Goal: Find specific page/section: Find specific page/section

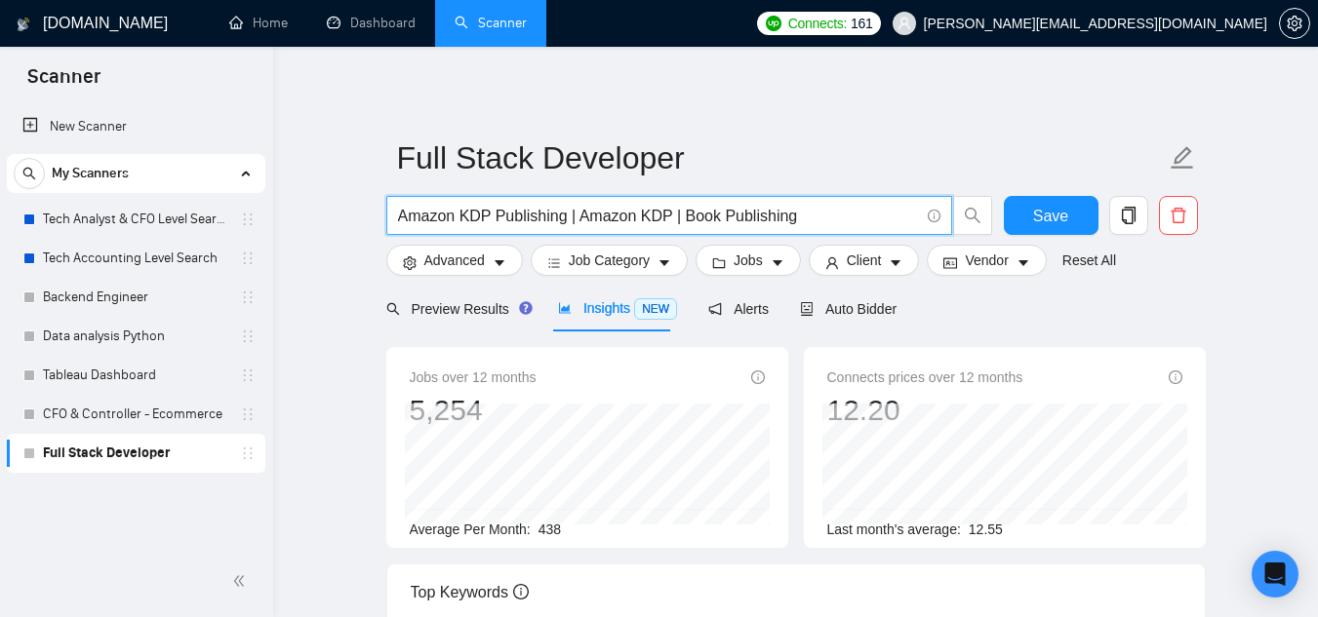
click at [623, 218] on input "Amazon KDP Publishing | Amazon KDP | Book Publishing" at bounding box center [658, 216] width 521 height 24
click at [473, 218] on input "[DOMAIN_NAME] Zapier API Integration Workflow Automation" at bounding box center [658, 216] width 521 height 24
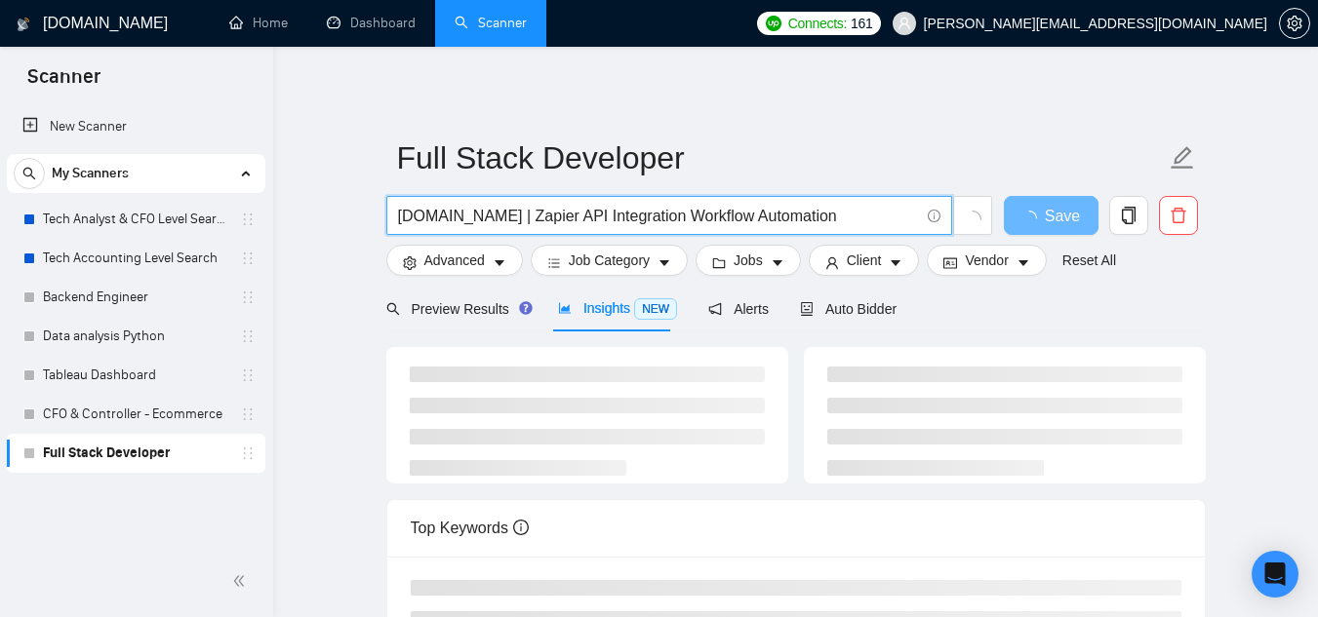
click at [531, 222] on input "[DOMAIN_NAME] | Zapier API Integration Workflow Automation" at bounding box center [658, 216] width 521 height 24
click at [643, 220] on input "[DOMAIN_NAME] | Zapier | API Integration Workflow Automation" at bounding box center [658, 216] width 521 height 24
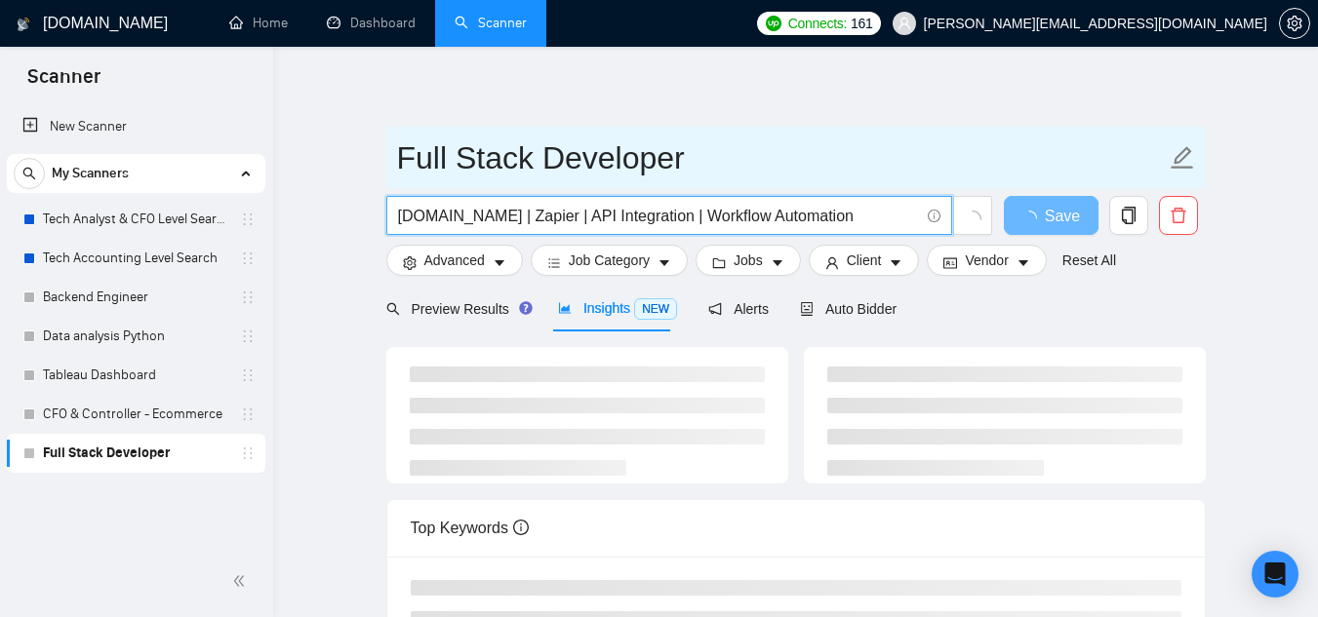
type input "[DOMAIN_NAME] | Zapier | API Integration | Workflow Automation"
click at [500, 163] on input "Full Stack Developer" at bounding box center [781, 158] width 768 height 49
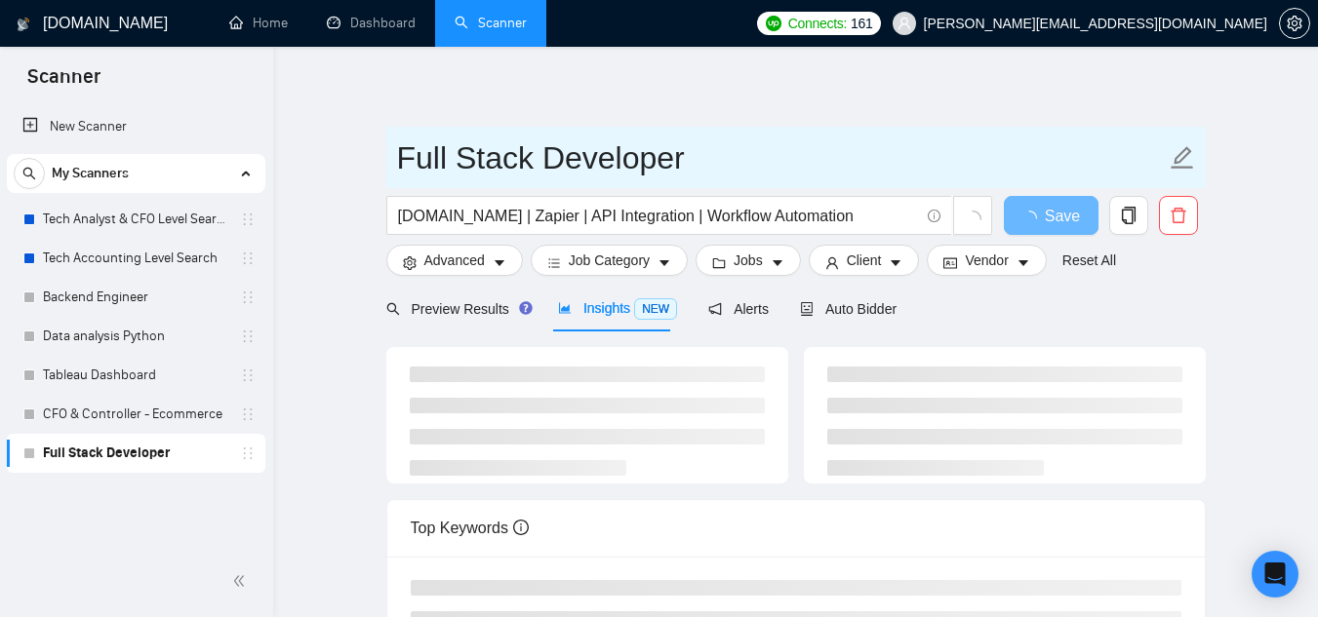
click at [500, 163] on input "Full Stack Developer" at bounding box center [781, 158] width 768 height 49
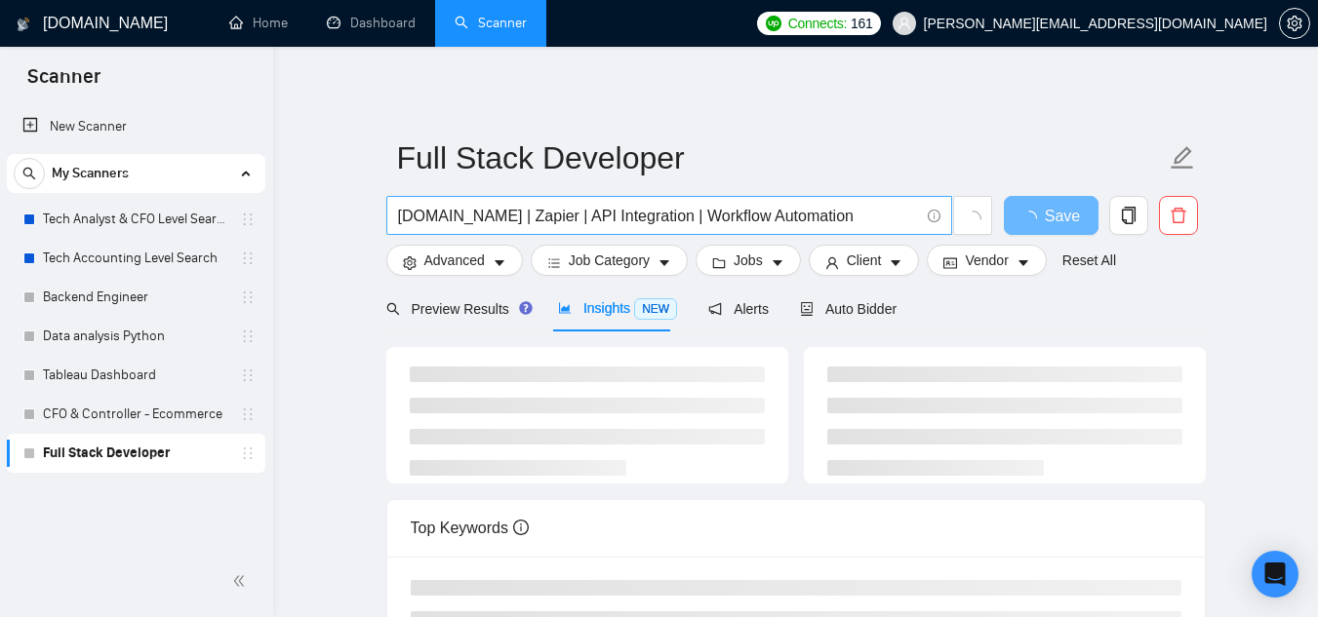
click at [503, 224] on input "[DOMAIN_NAME] | Zapier | API Integration | Workflow Automation" at bounding box center [658, 216] width 521 height 24
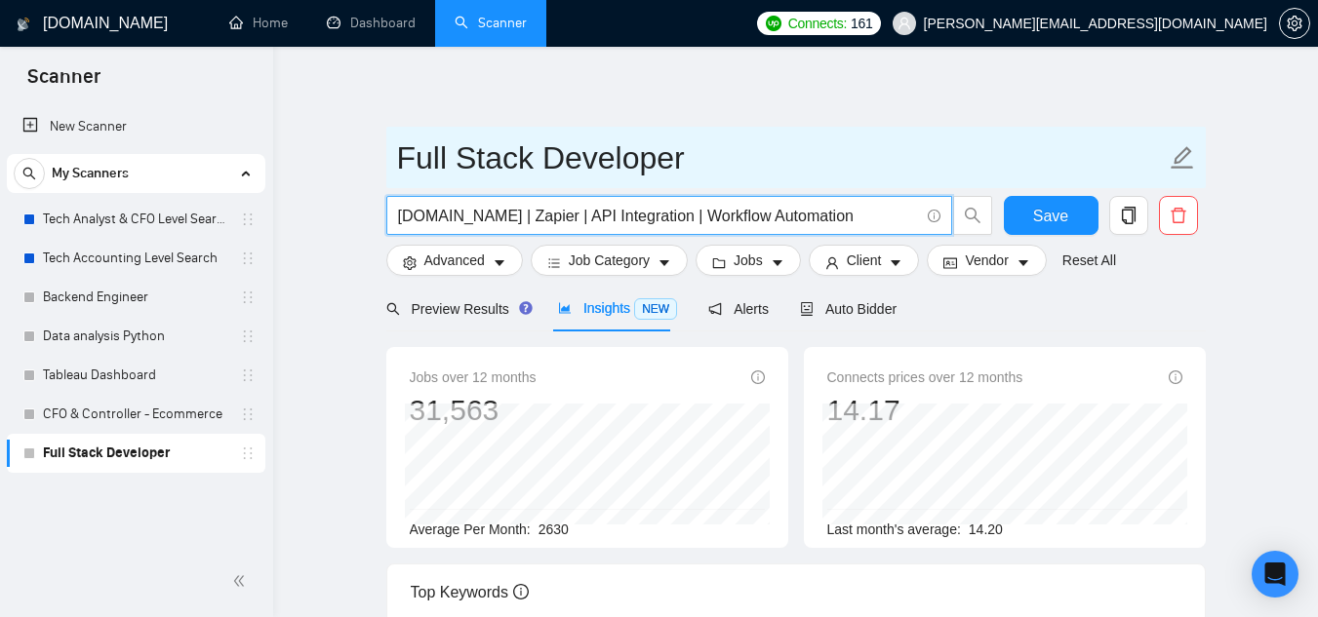
click at [569, 152] on input "Full Stack Developer" at bounding box center [781, 158] width 768 height 49
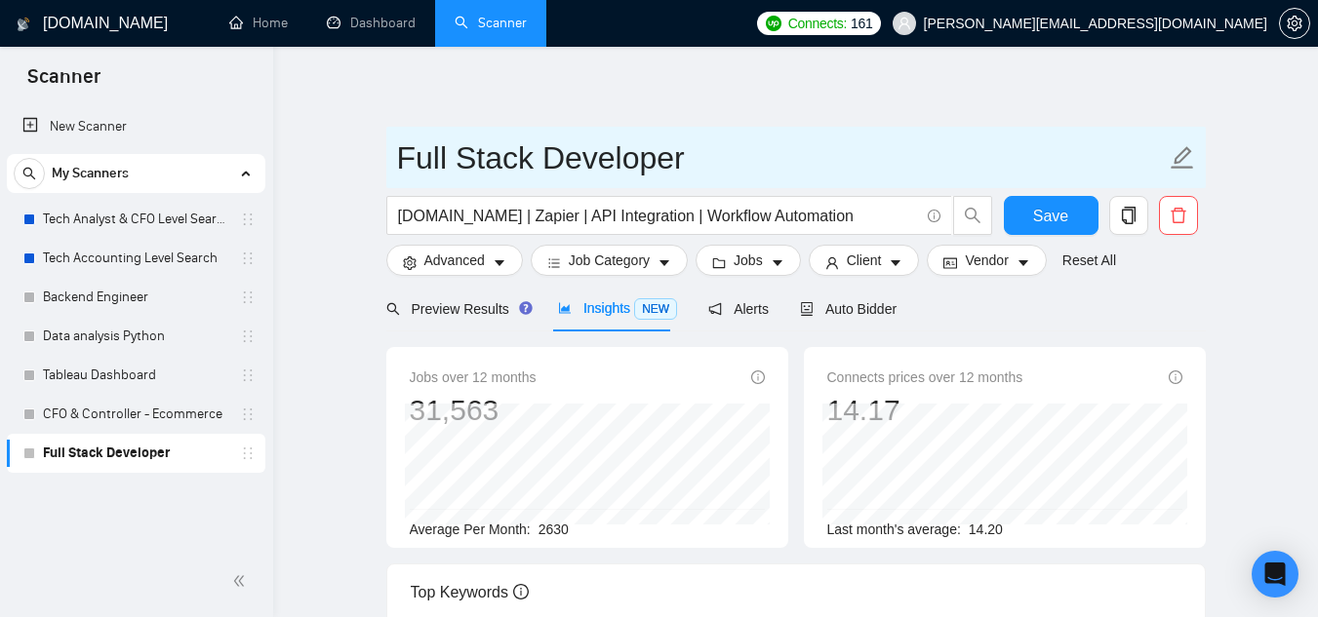
click at [569, 152] on input "Full Stack Developer" at bounding box center [781, 158] width 768 height 49
paste input "[DOMAIN_NAME] | Zapier | API Integration | Workflow Automation"
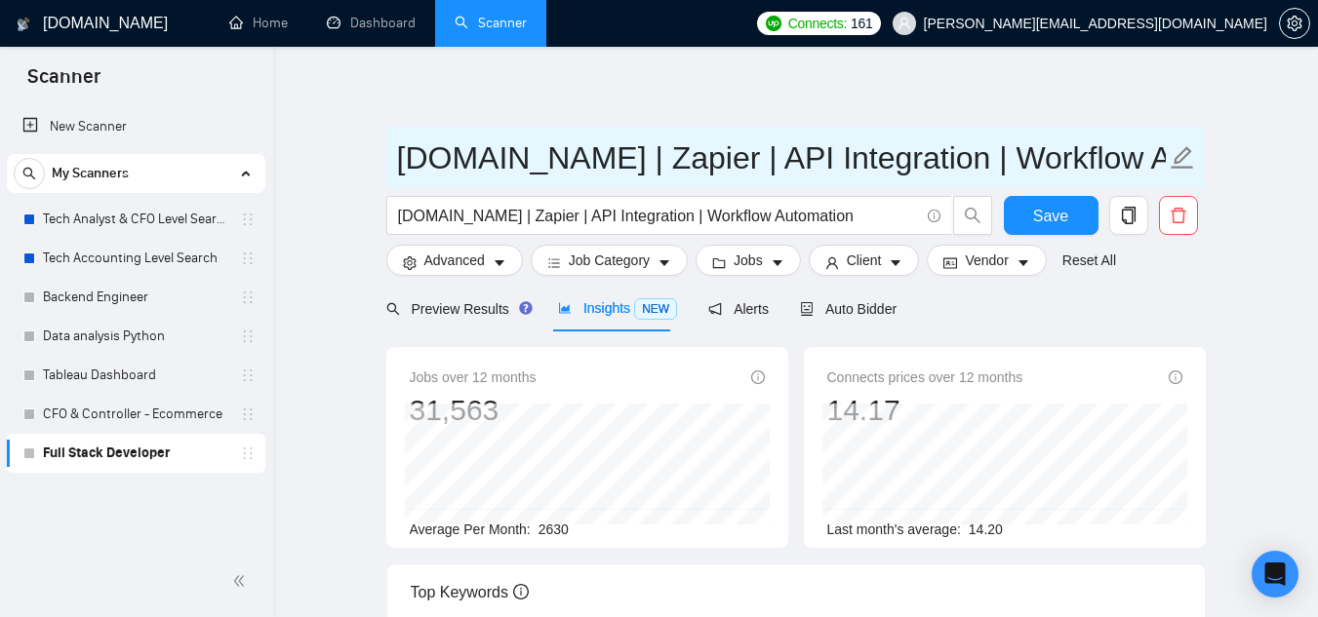
scroll to position [0, 74]
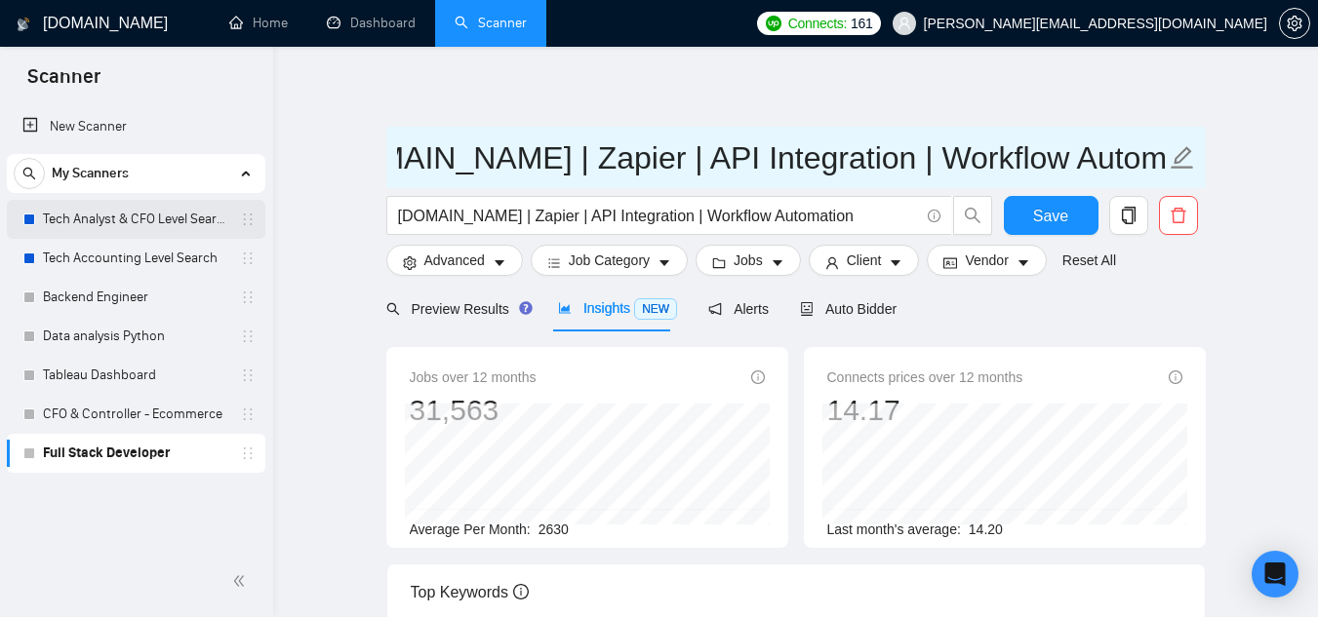
type input "[DOMAIN_NAME] | Zapier | API Integration | Workflow Automation"
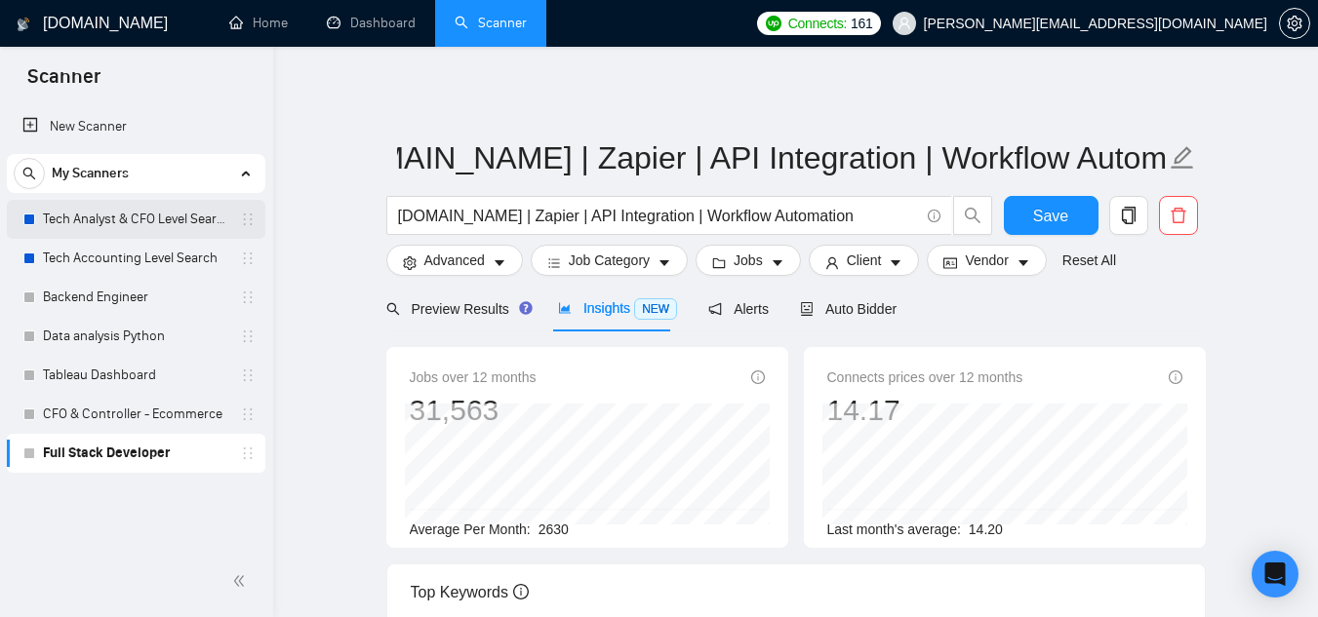
click at [171, 230] on link "Tech Analyst & CFO Level Search" at bounding box center [135, 219] width 185 height 39
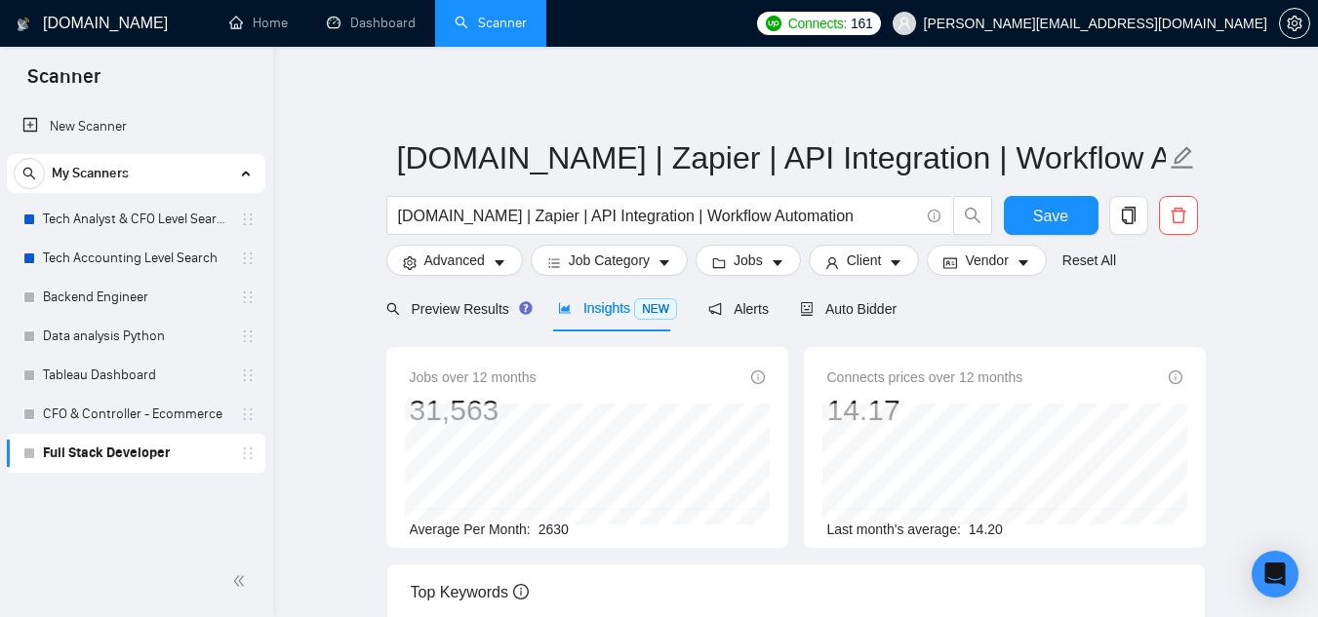
click at [0, 517] on div "New Scanner My Scanners Tech Analyst & CFO Level Search Tech Accounting Level S…" at bounding box center [136, 324] width 273 height 443
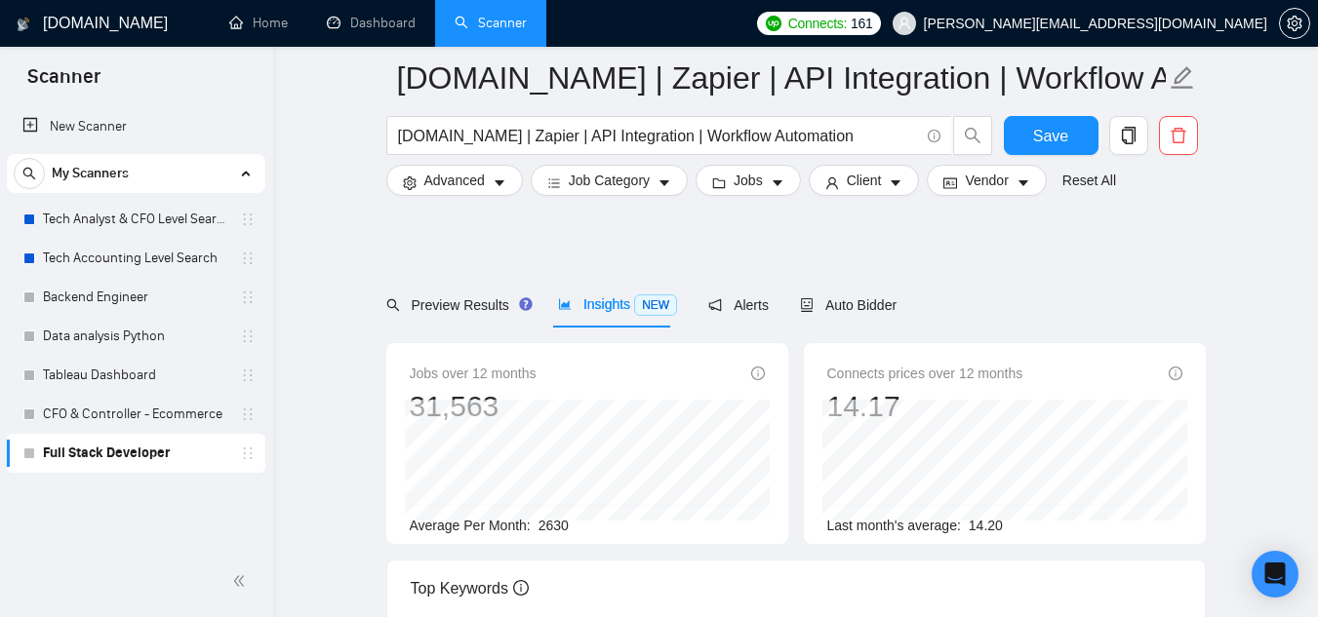
scroll to position [455, 0]
